Goal: Information Seeking & Learning: Check status

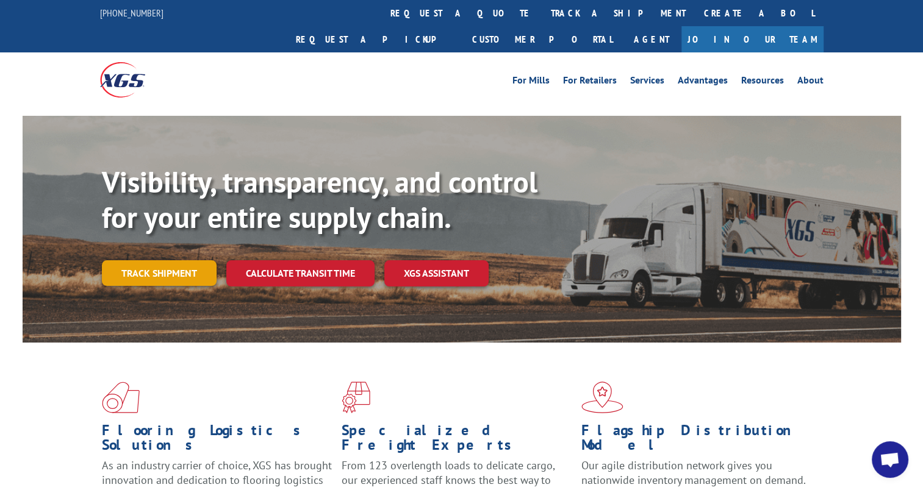
click at [157, 260] on link "Track shipment" at bounding box center [159, 273] width 115 height 26
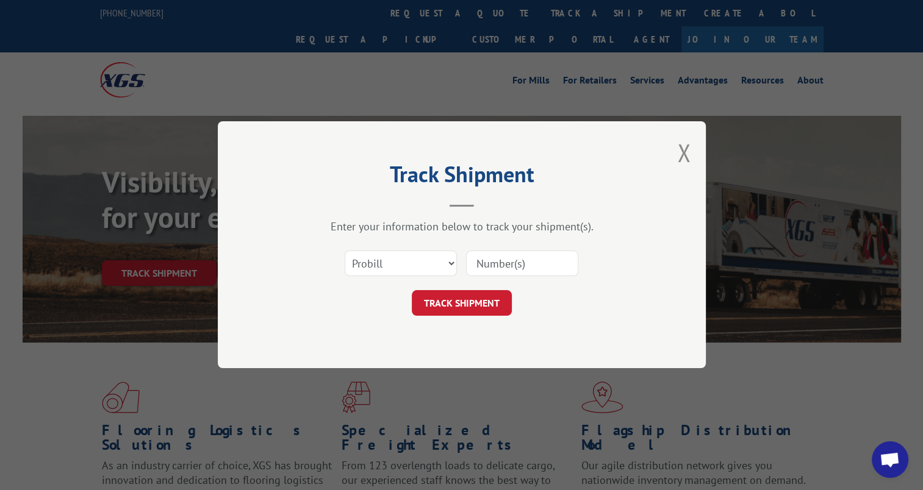
click at [506, 261] on input at bounding box center [522, 264] width 112 height 26
type input "17102918"
click at [471, 298] on button "TRACK SHIPMENT" at bounding box center [462, 304] width 100 height 26
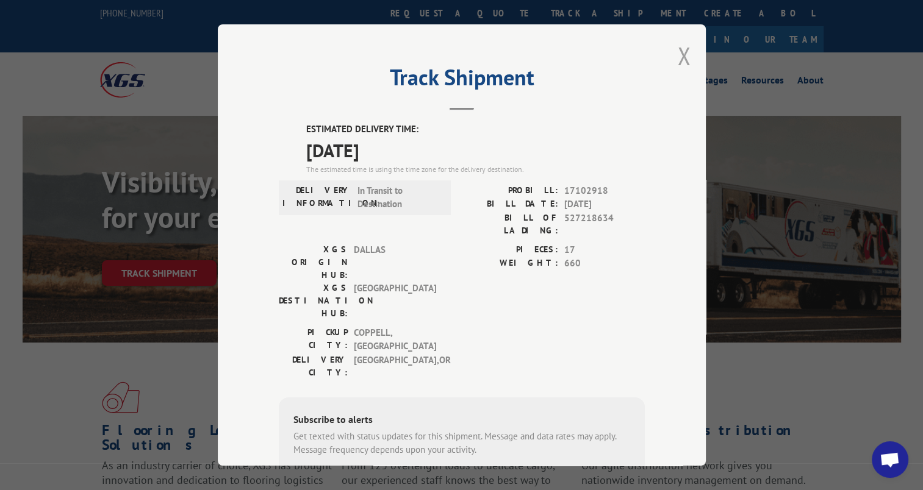
click at [681, 55] on button "Close modal" at bounding box center [683, 56] width 13 height 32
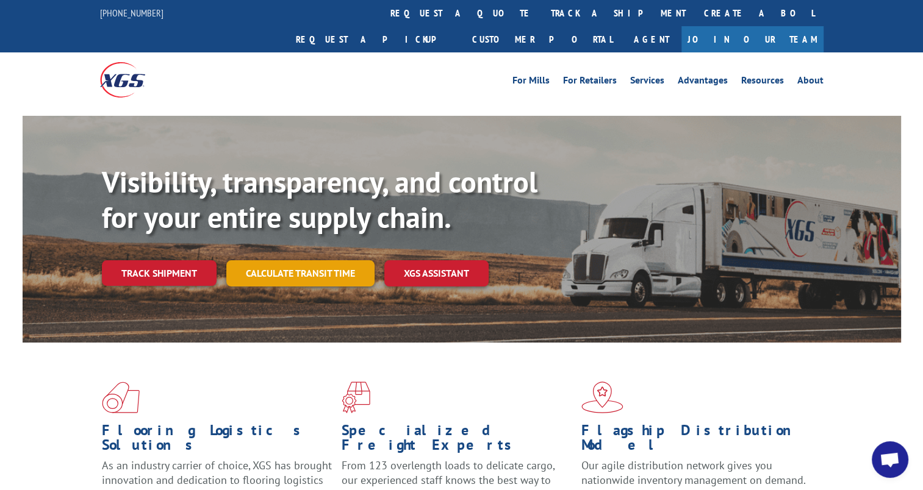
click at [281, 260] on link "Calculate transit time" at bounding box center [300, 273] width 148 height 26
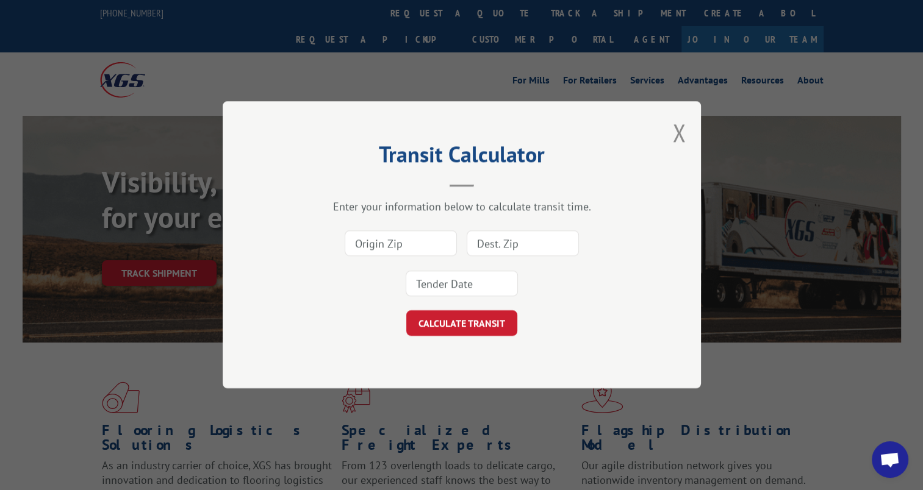
click at [183, 318] on div "Transit Calculator Enter your information below to calculate transit time. CALC…" at bounding box center [461, 245] width 923 height 490
click at [677, 129] on button "Close modal" at bounding box center [678, 132] width 13 height 32
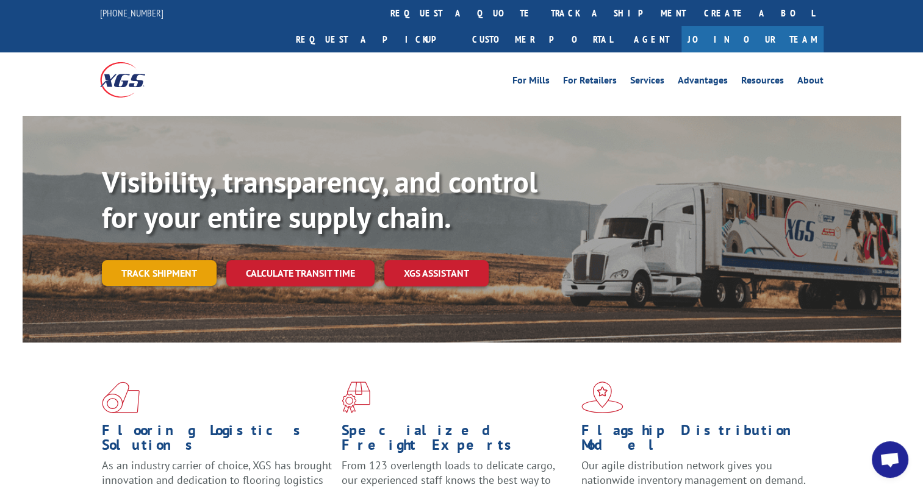
click at [195, 260] on link "Track shipment" at bounding box center [159, 273] width 115 height 26
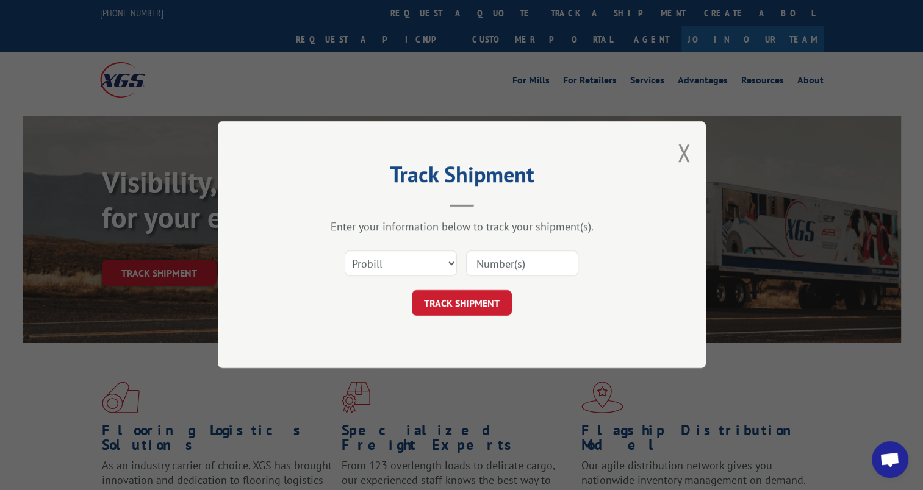
click at [522, 256] on input at bounding box center [522, 264] width 112 height 26
type input "17102918"
click at [490, 307] on button "TRACK SHIPMENT" at bounding box center [462, 304] width 100 height 26
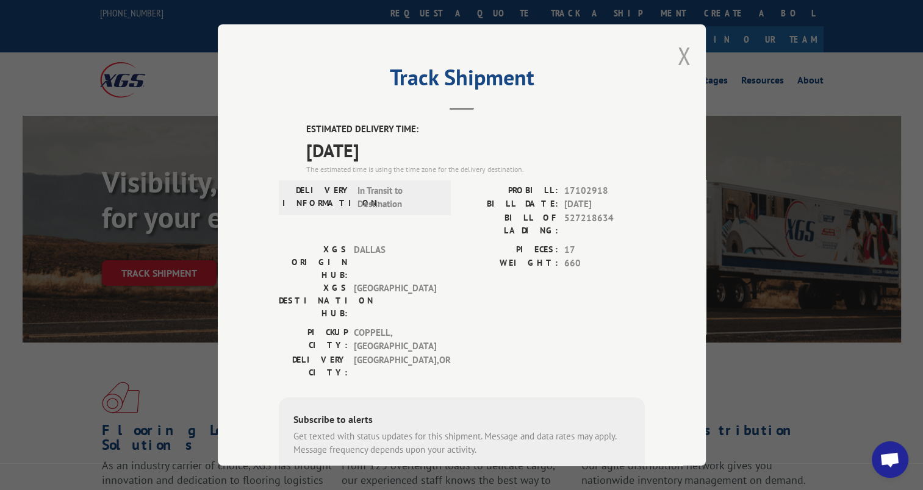
click at [677, 55] on button "Close modal" at bounding box center [683, 56] width 13 height 32
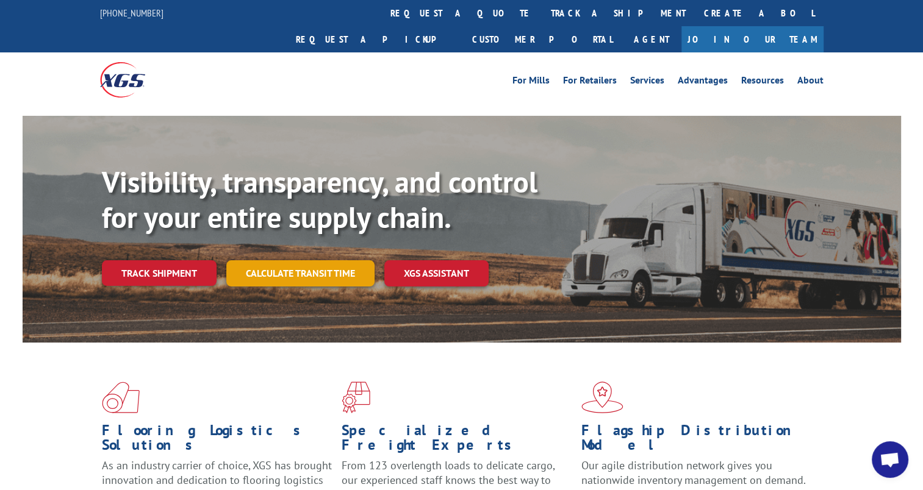
click at [333, 260] on link "Calculate transit time" at bounding box center [300, 273] width 148 height 26
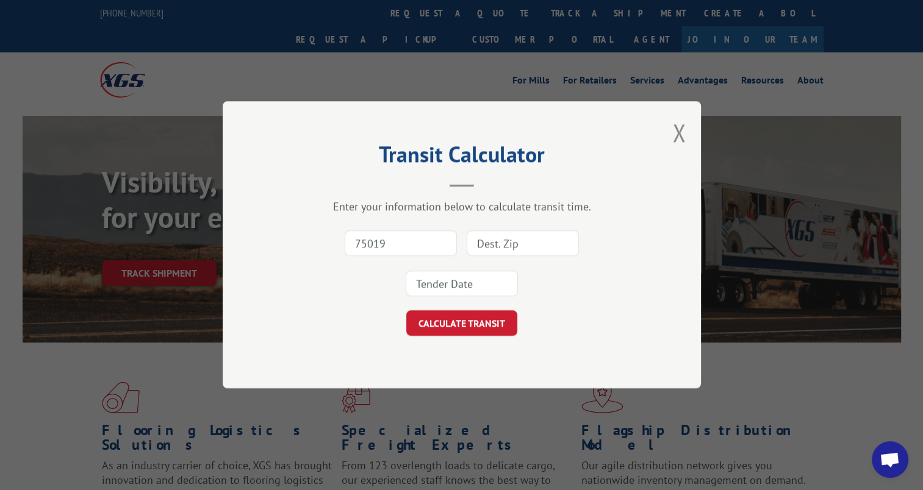
type input "75019"
click at [488, 243] on input at bounding box center [523, 244] width 112 height 26
type input "98662"
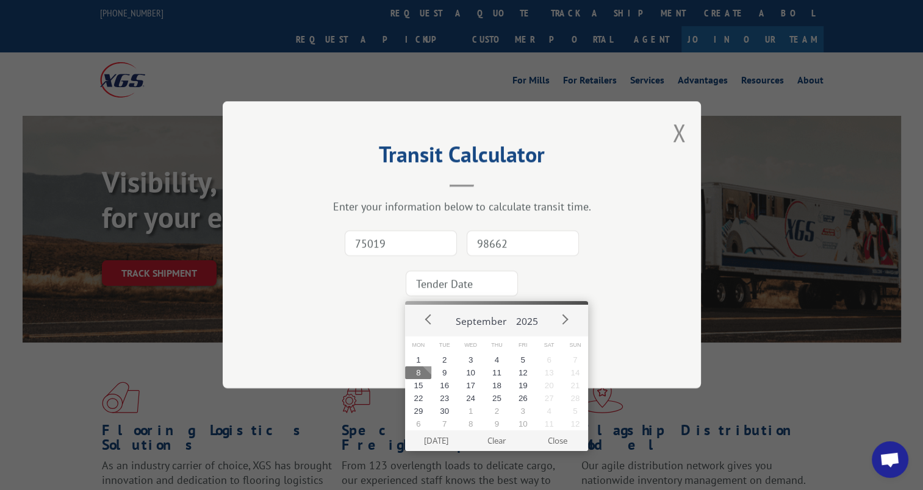
click at [467, 289] on input at bounding box center [462, 284] width 112 height 26
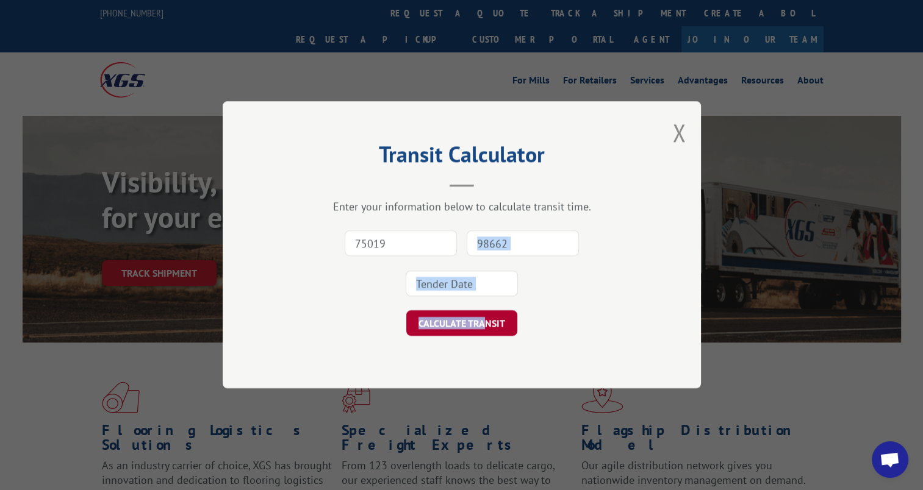
drag, startPoint x: 535, startPoint y: 259, endPoint x: 482, endPoint y: 329, distance: 88.4
click at [482, 329] on form "75019 98662 CALCULATE TRANSIT" at bounding box center [462, 280] width 356 height 113
click at [482, 329] on button "CALCULATE TRANSIT" at bounding box center [461, 324] width 111 height 26
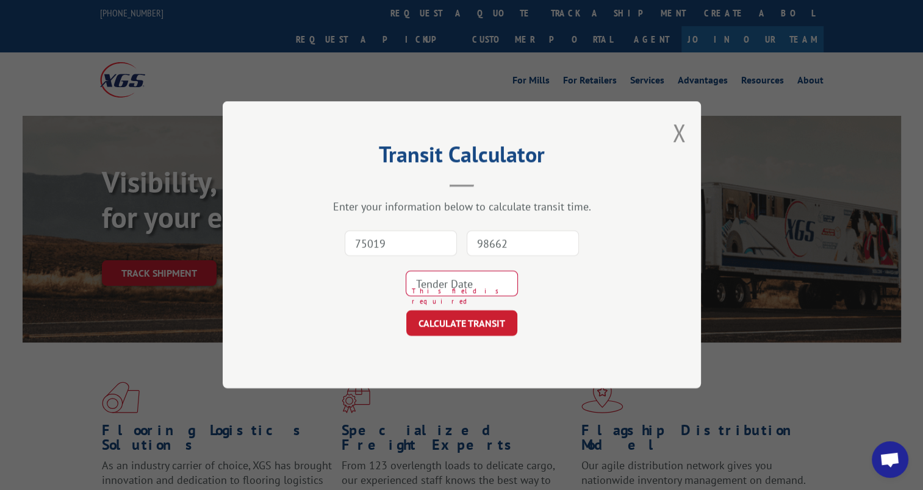
click at [534, 270] on div "75019 98662 This field is required" at bounding box center [462, 264] width 356 height 80
click at [469, 284] on input at bounding box center [462, 284] width 112 height 26
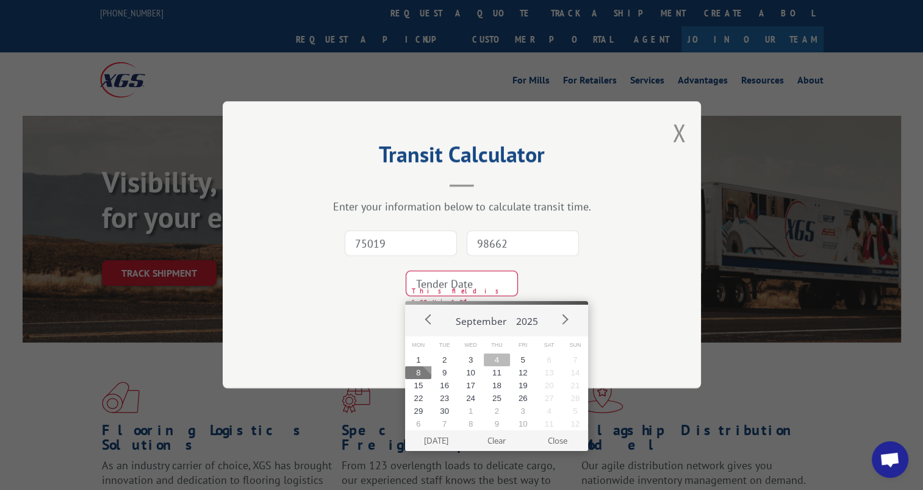
click at [497, 359] on button "4" at bounding box center [497, 360] width 26 height 13
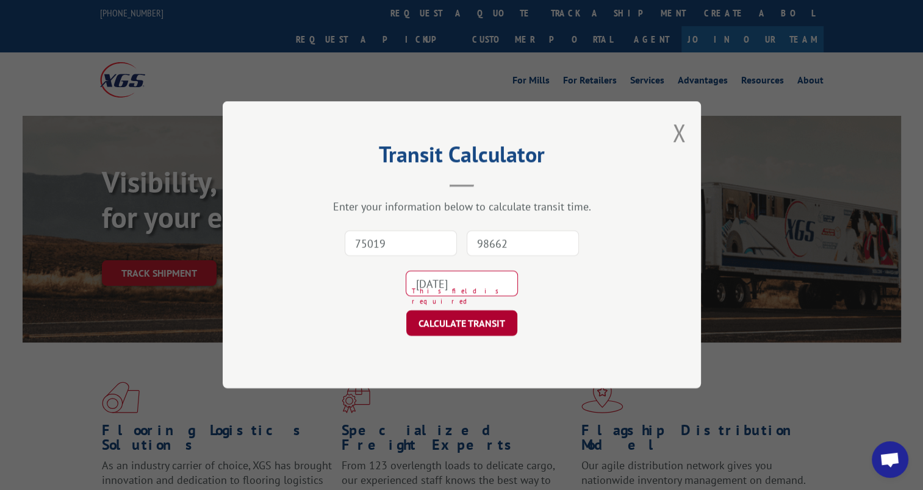
click at [467, 324] on button "CALCULATE TRANSIT" at bounding box center [461, 324] width 111 height 26
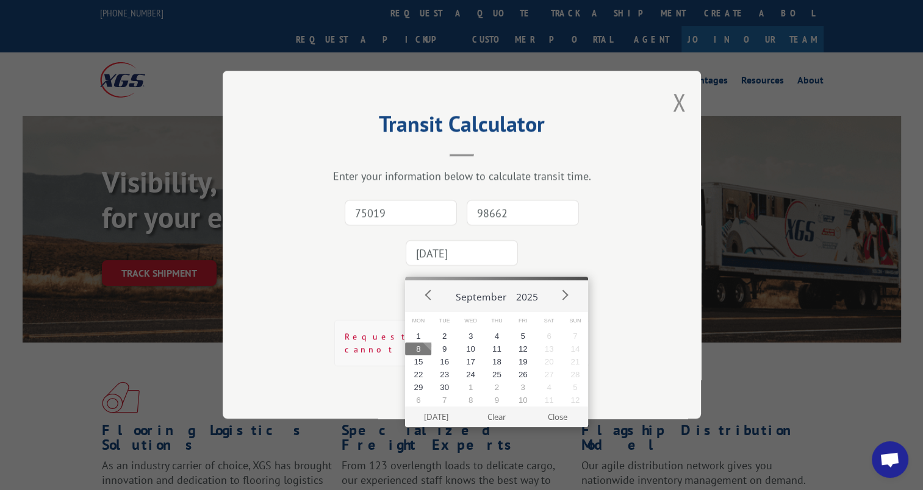
click at [476, 259] on input "[DATE]" at bounding box center [462, 254] width 112 height 26
click at [503, 353] on button "11" at bounding box center [497, 349] width 26 height 13
type input "[DATE]"
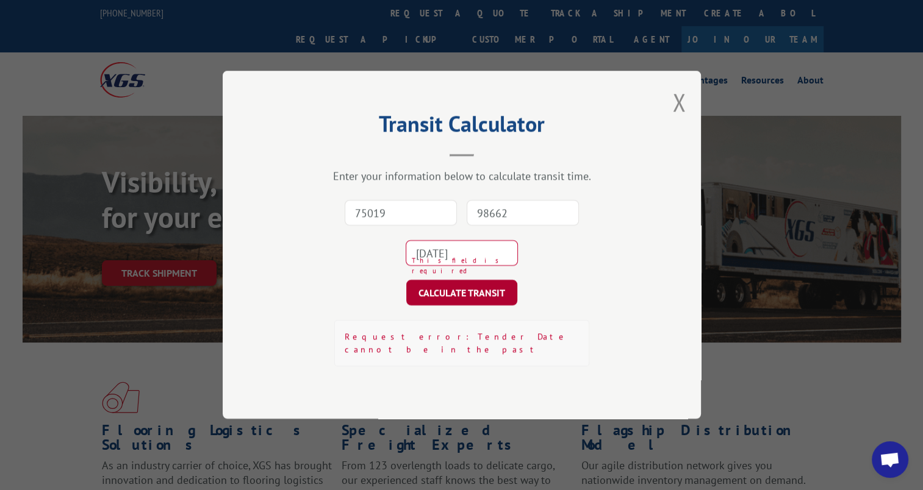
click at [472, 301] on button "CALCULATE TRANSIT" at bounding box center [461, 294] width 111 height 26
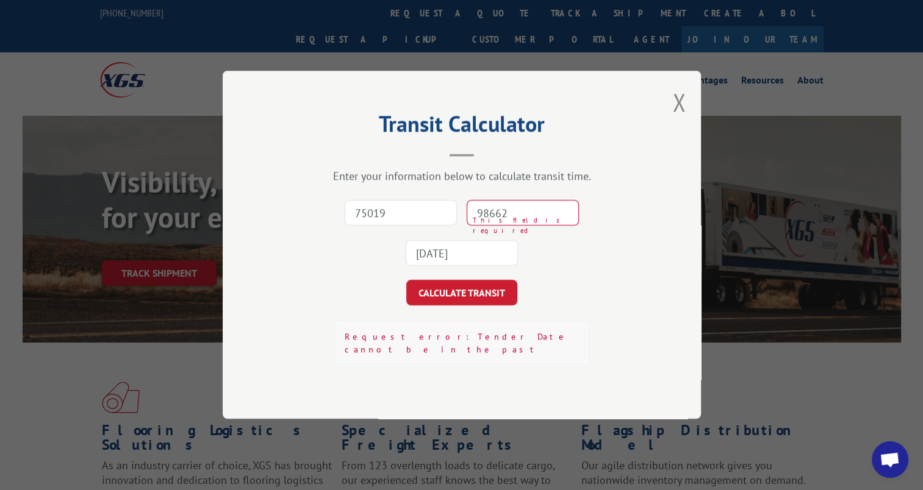
type input "75019"
click at [507, 223] on input "98662" at bounding box center [523, 214] width 112 height 26
type input "97222"
click at [469, 300] on button "CALCULATE TRANSIT" at bounding box center [461, 294] width 111 height 26
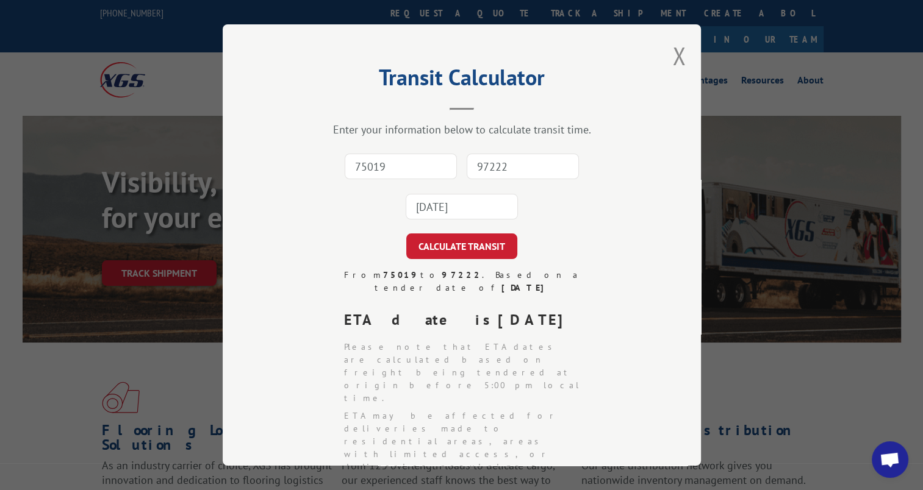
click at [383, 158] on input "75019" at bounding box center [401, 167] width 112 height 26
type input "75019"
type input "98662"
click at [507, 166] on input "98662" at bounding box center [523, 167] width 112 height 26
type input "97222"
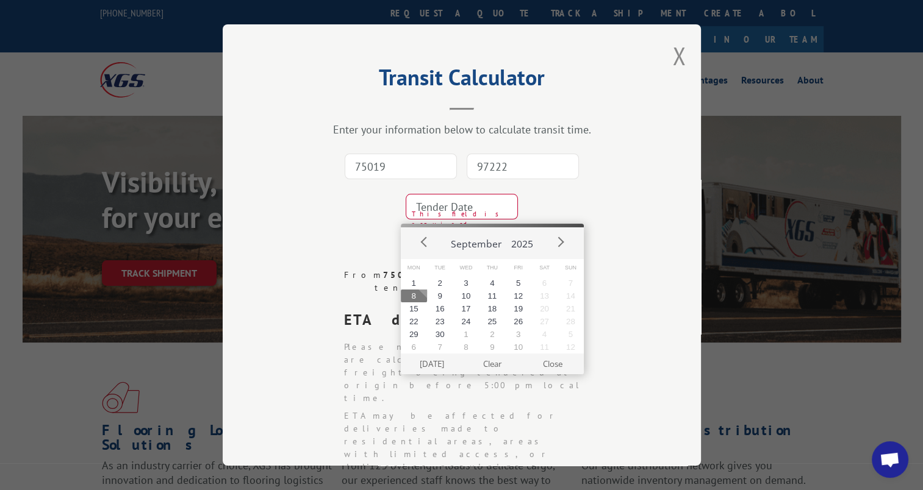
click at [470, 213] on input at bounding box center [462, 207] width 112 height 26
click at [415, 298] on button "8" at bounding box center [414, 296] width 26 height 13
type input "[DATE]"
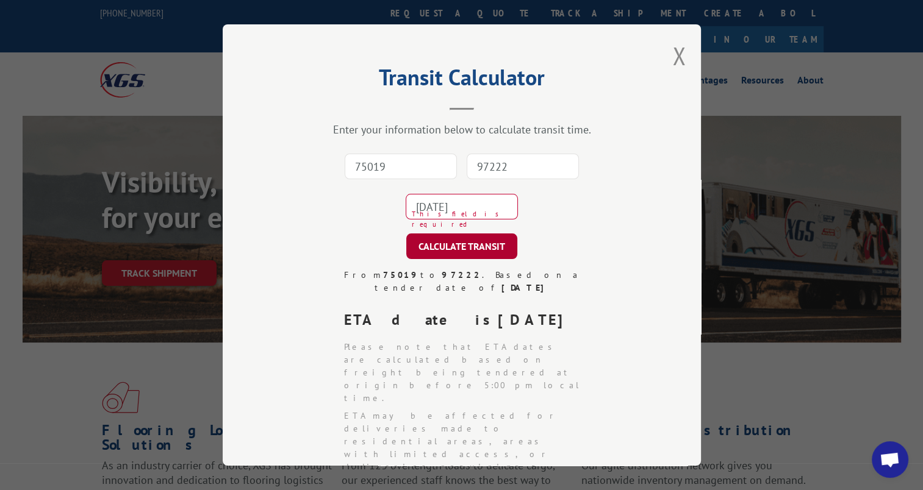
click at [457, 246] on button "CALCULATE TRANSIT" at bounding box center [461, 247] width 111 height 26
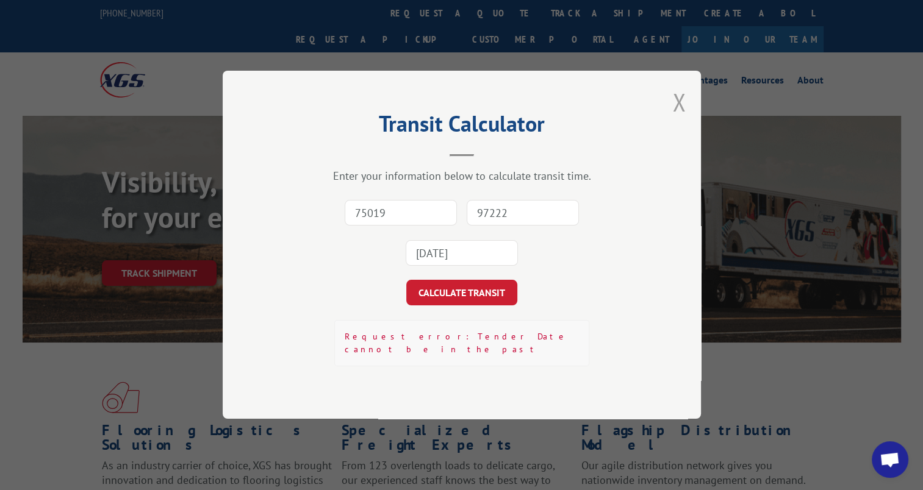
click at [679, 109] on button "Close modal" at bounding box center [678, 102] width 13 height 32
